Goal: Information Seeking & Learning: Learn about a topic

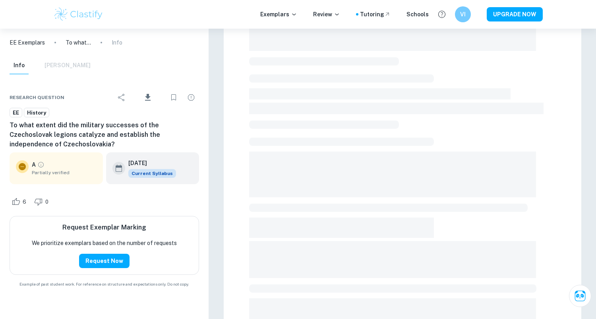
scroll to position [157, 0]
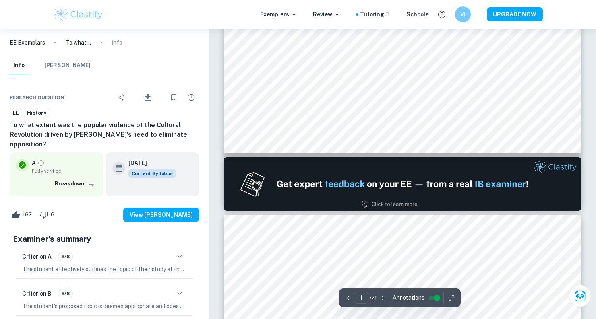
type input "2"
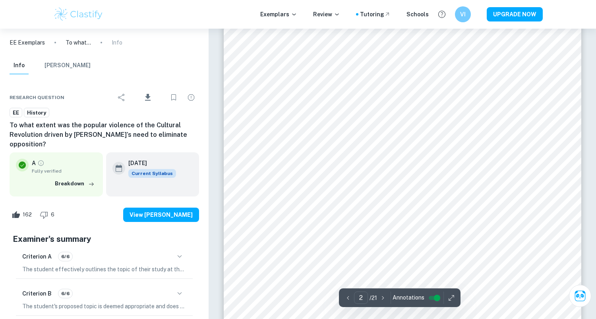
scroll to position [563, 0]
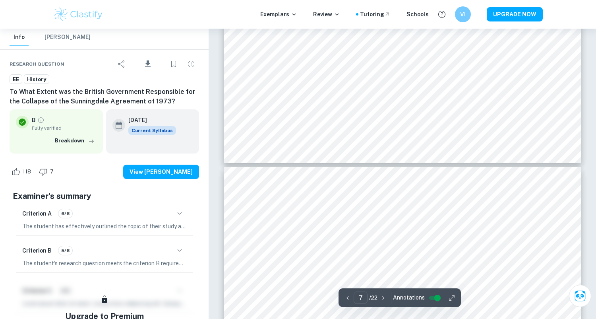
scroll to position [2790, 0]
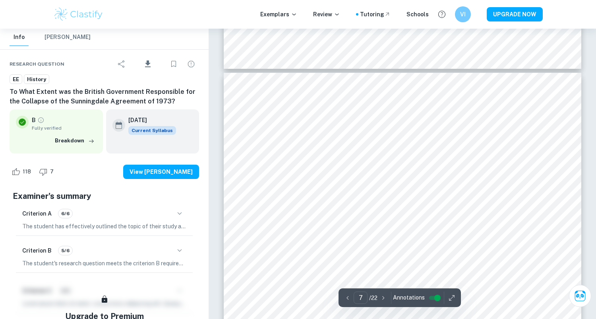
type input "6"
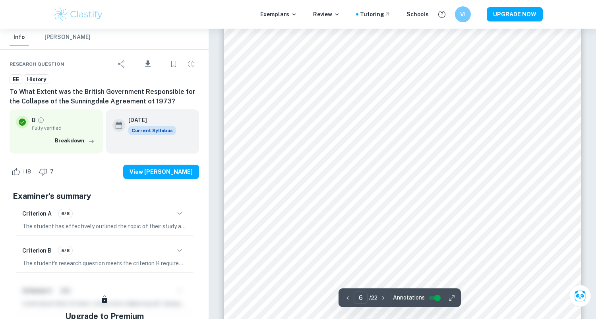
scroll to position [2514, 0]
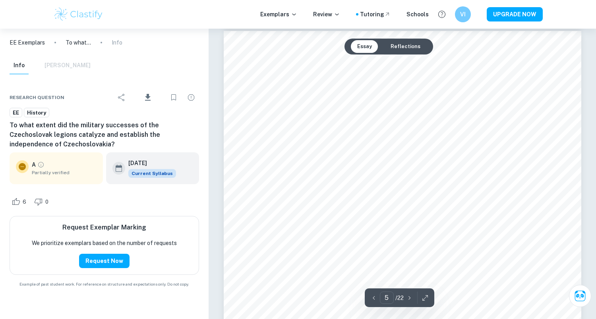
scroll to position [1985, 0]
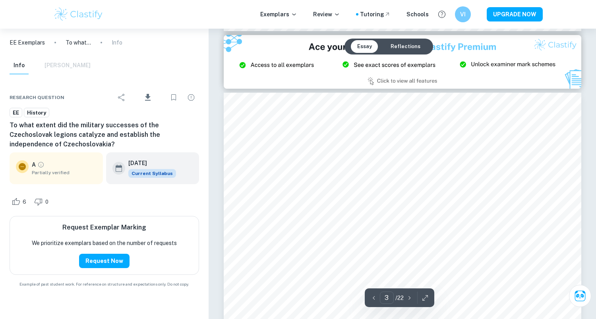
type input "2"
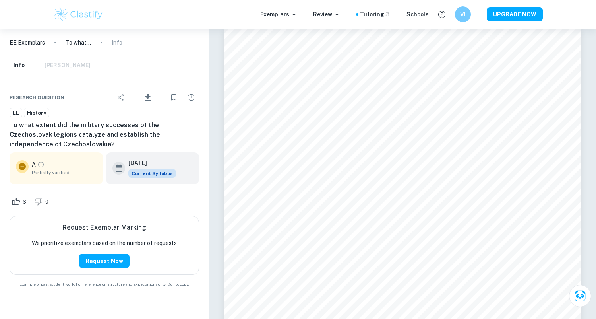
scroll to position [535, 0]
